Goal: Information Seeking & Learning: Get advice/opinions

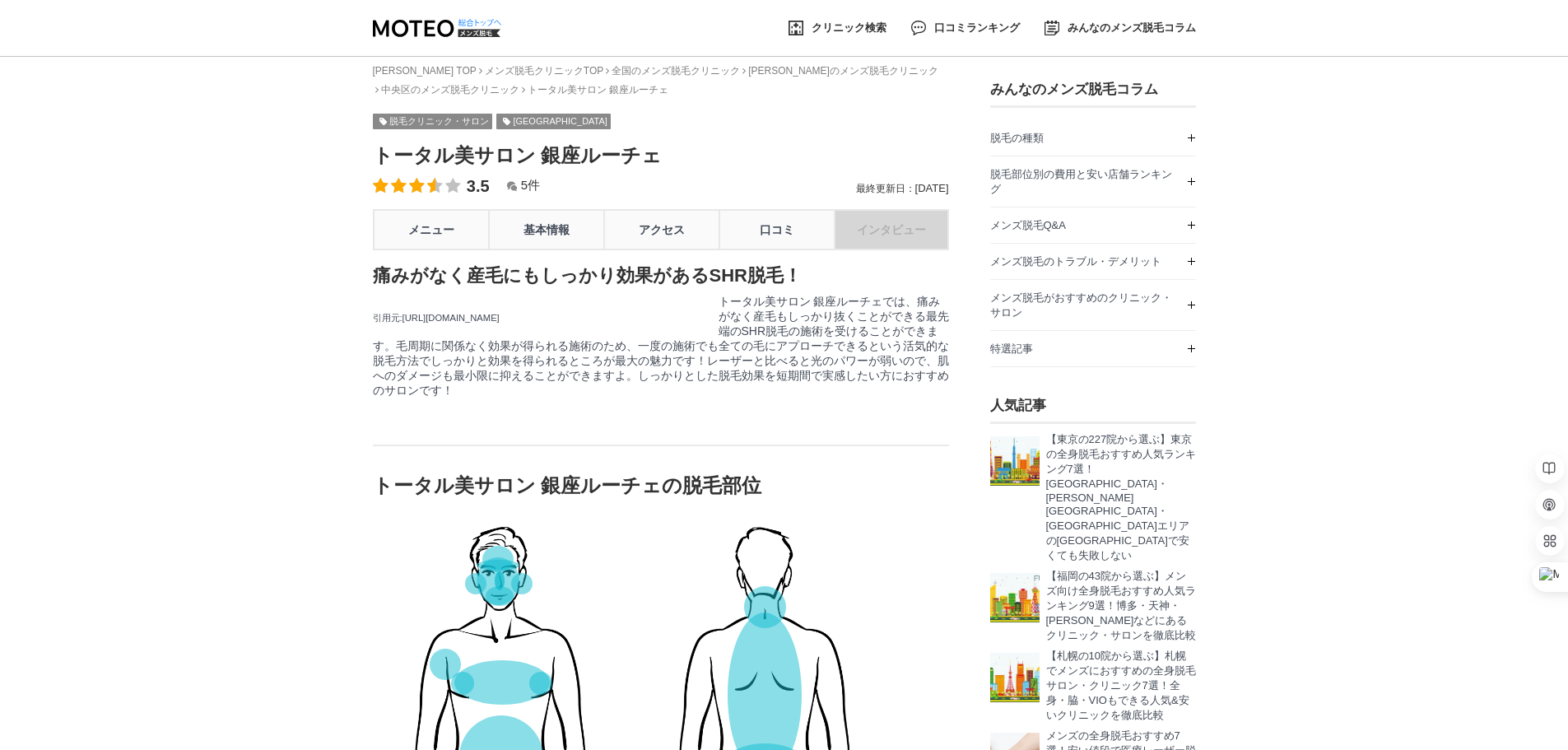
click at [528, 189] on span "5件" at bounding box center [530, 184] width 19 height 14
click at [513, 194] on div "5件" at bounding box center [523, 185] width 34 height 16
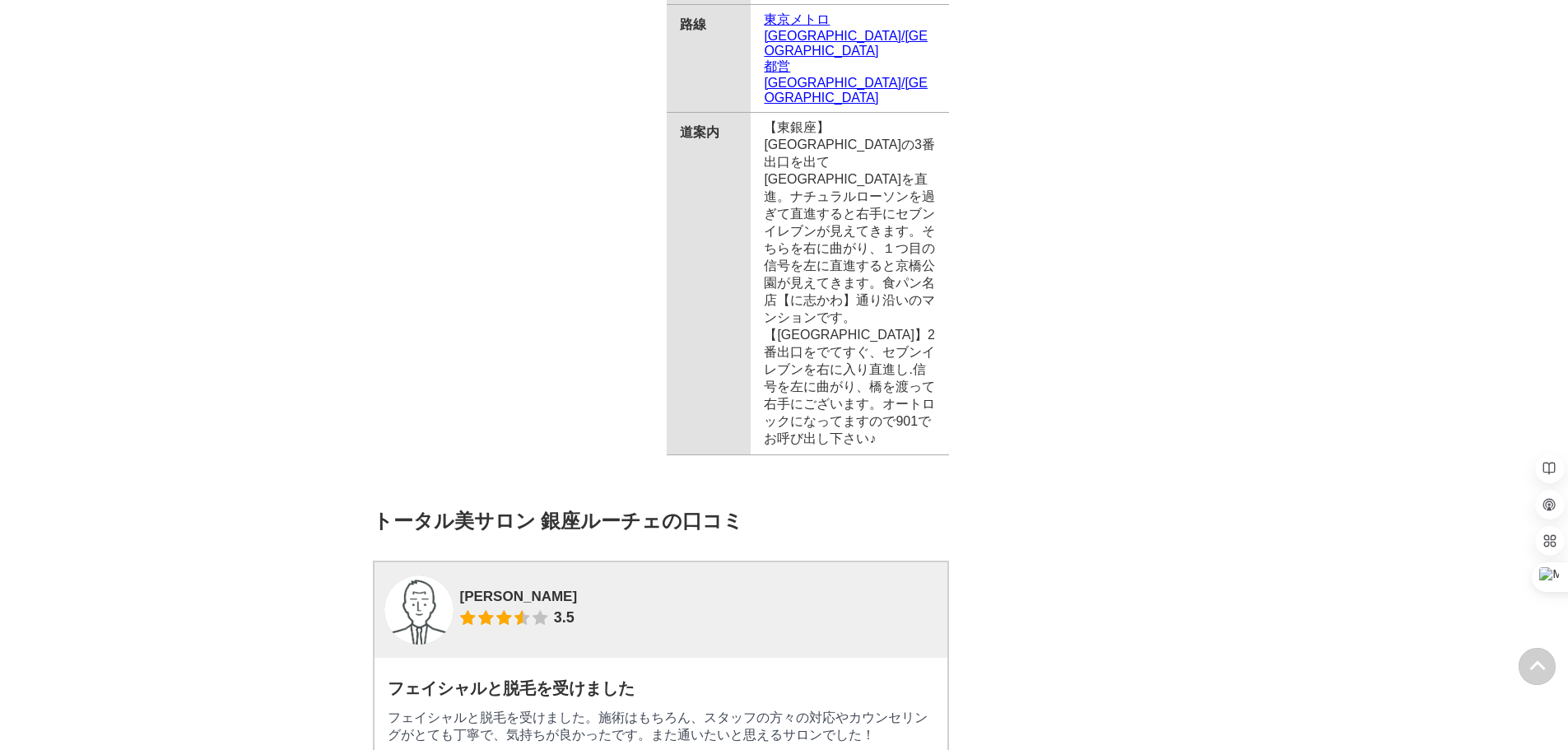
scroll to position [3046, 0]
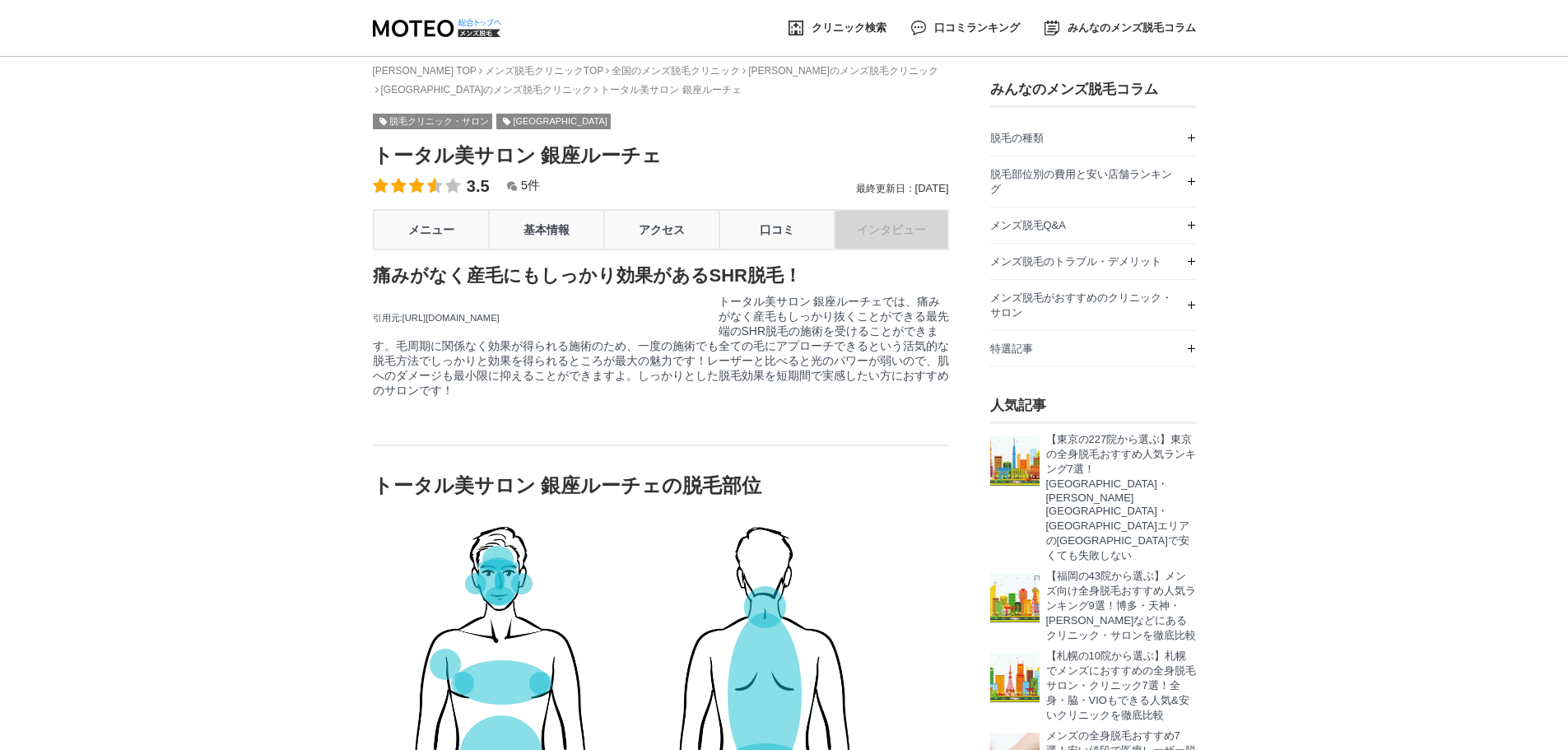
click at [532, 192] on span "5件" at bounding box center [530, 184] width 19 height 14
click at [514, 194] on div "5件" at bounding box center [523, 185] width 34 height 16
click at [755, 248] on link "口コミ" at bounding box center [776, 230] width 115 height 41
